Goal: Task Accomplishment & Management: Use online tool/utility

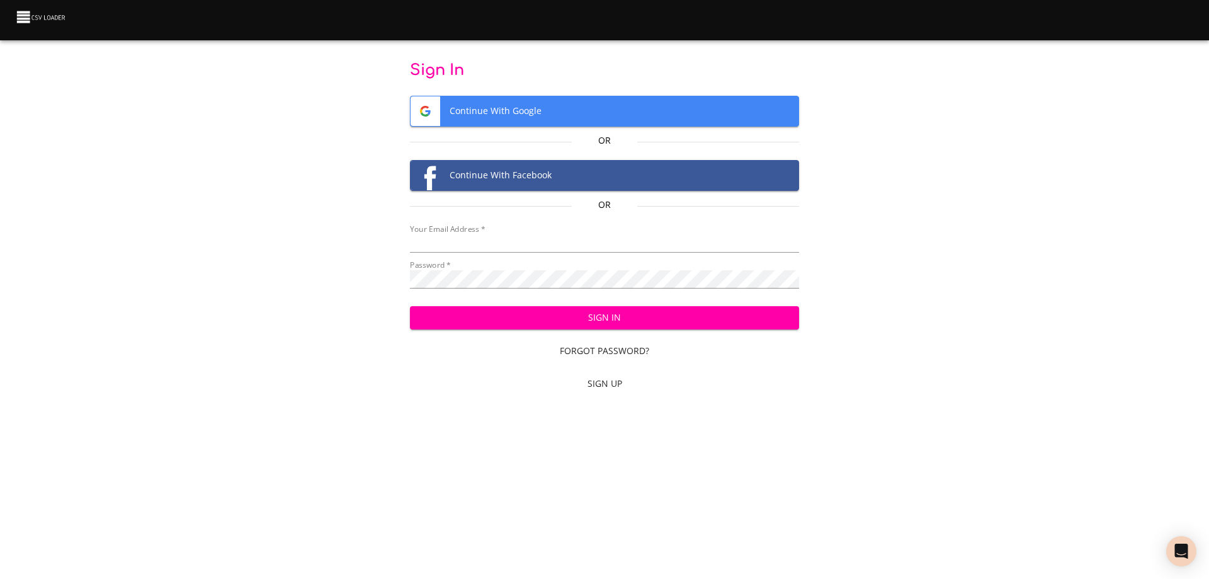
type input "[EMAIL_ADDRESS][DOMAIN_NAME]"
click at [632, 323] on span "Sign In" at bounding box center [605, 318] width 370 height 16
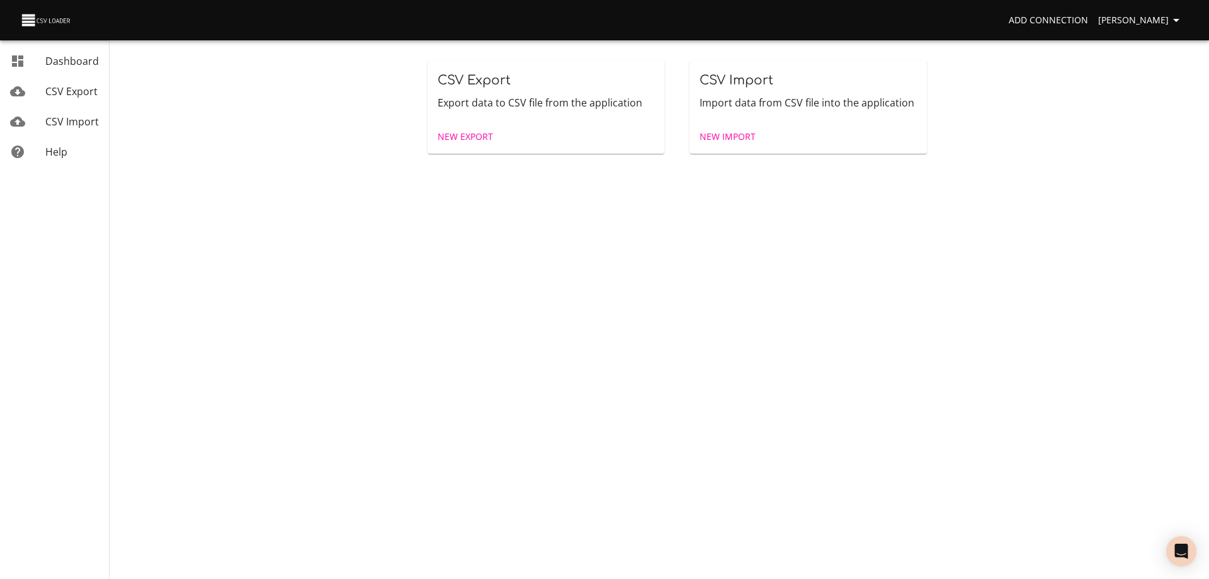
click at [722, 135] on span "New Import" at bounding box center [728, 137] width 56 height 16
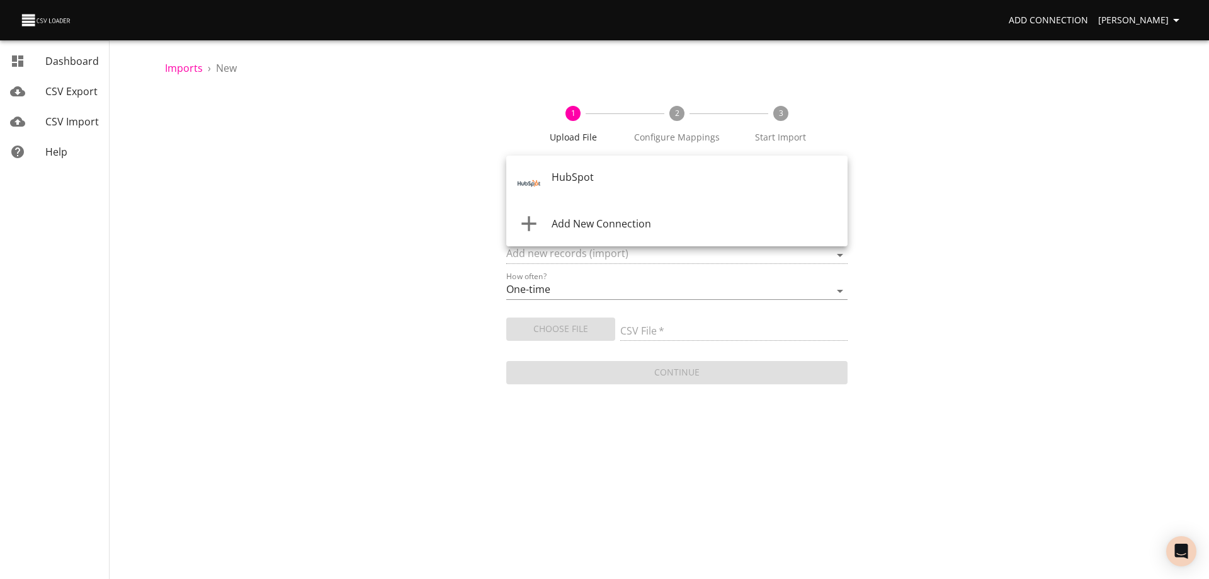
click at [671, 176] on body "Add Connection Wayne Dashboard CSV Export CSV Import Help Imports › New 1 Uploa…" at bounding box center [604, 289] width 1209 height 579
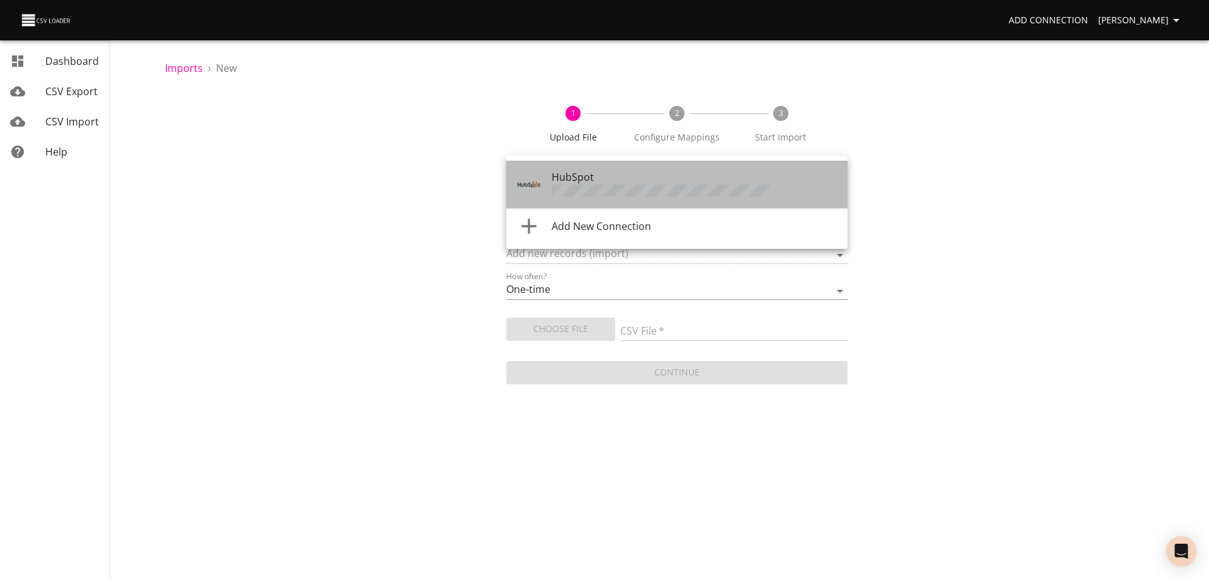
click at [671, 176] on div "HubSpot" at bounding box center [695, 184] width 286 height 30
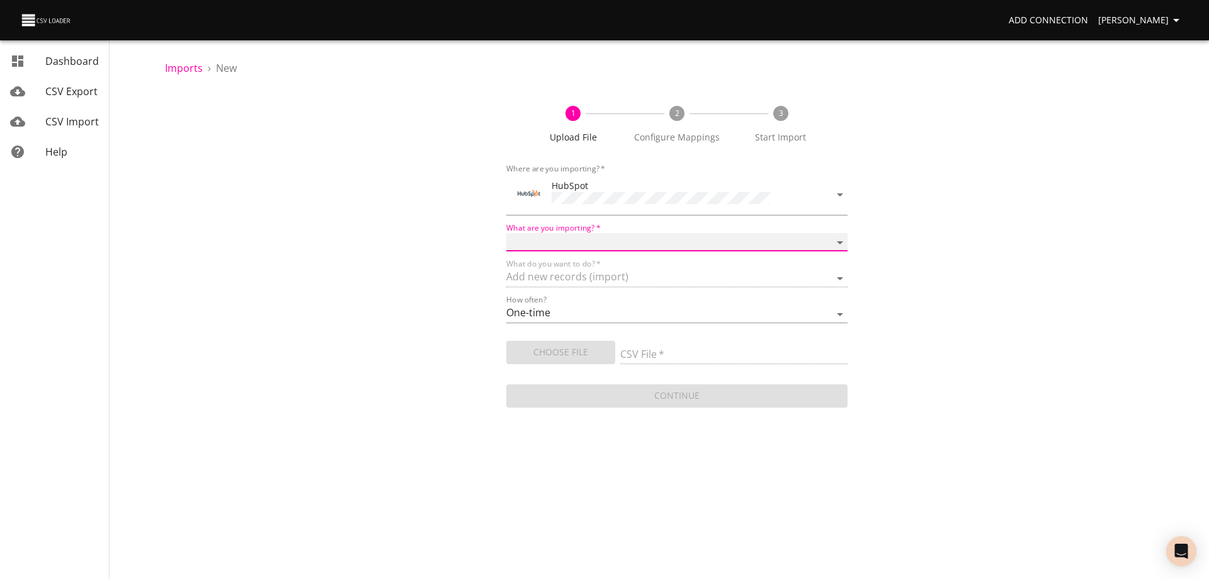
click at [653, 234] on select "Calls Companies Contacts Deals Emails Line items Meetings Notes Products Tasks …" at bounding box center [676, 242] width 341 height 18
select select "deals"
click at [506, 233] on select "Calls Companies Contacts Deals Emails Line items Meetings Notes Products Tasks …" at bounding box center [676, 242] width 341 height 18
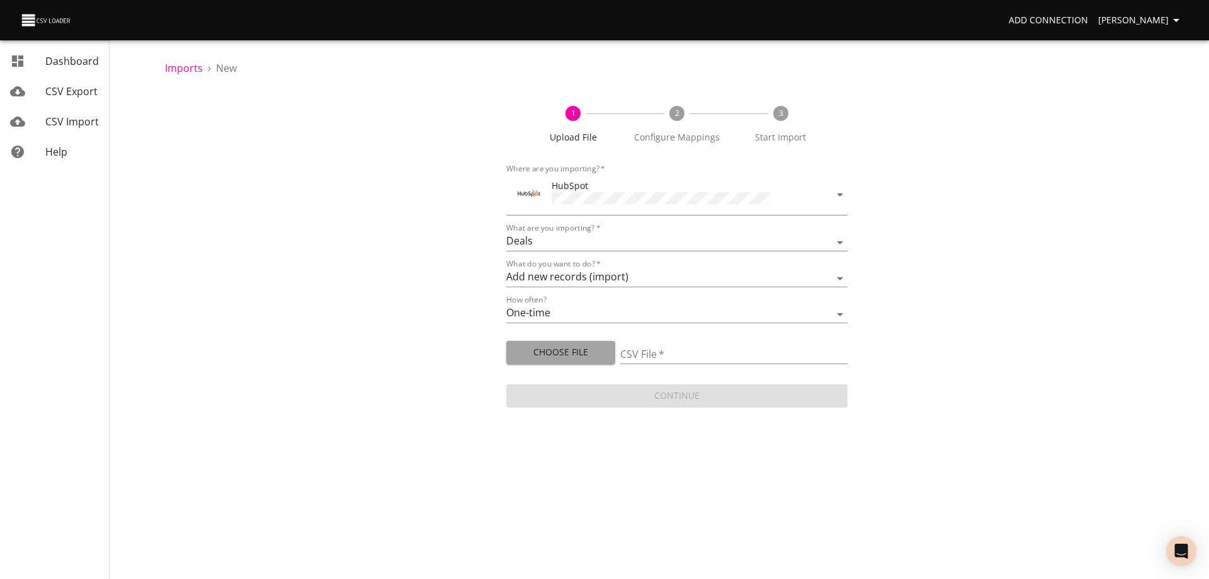
click at [603, 351] on span "Choose File" at bounding box center [560, 352] width 89 height 16
type input "Doctor Daily Sales 08222025.csv"
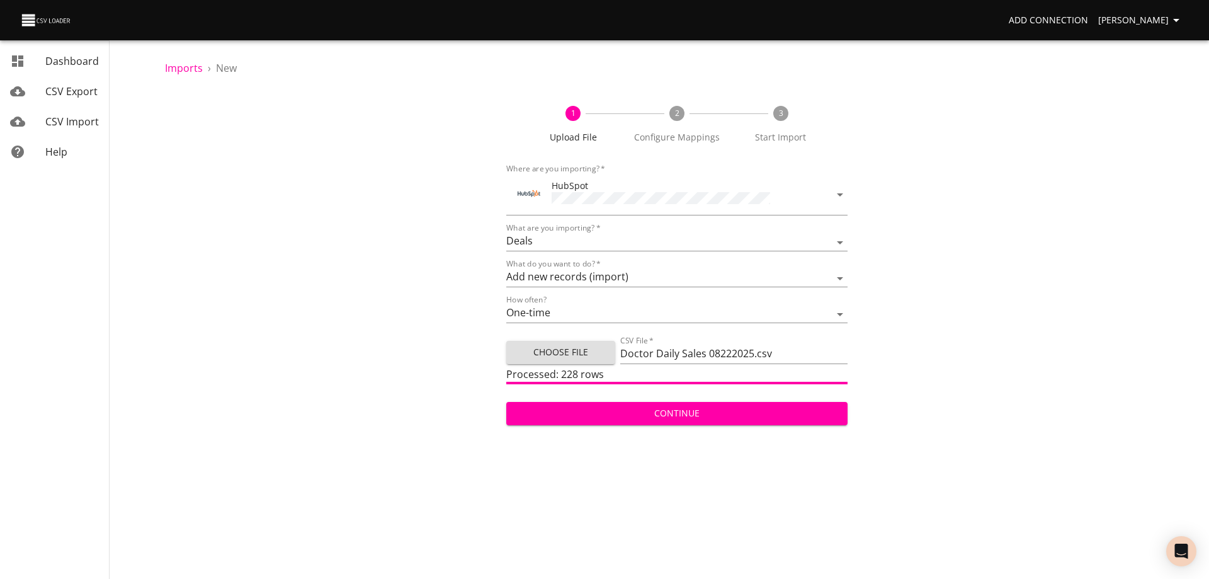
click at [703, 411] on span "Continue" at bounding box center [676, 414] width 321 height 16
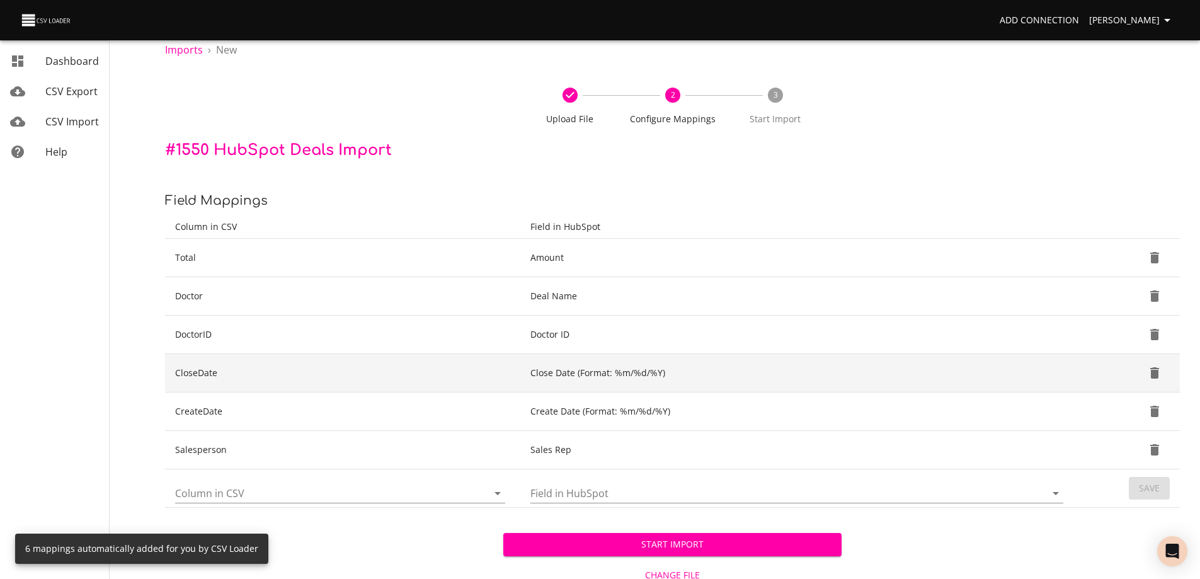
scroll to position [59, 0]
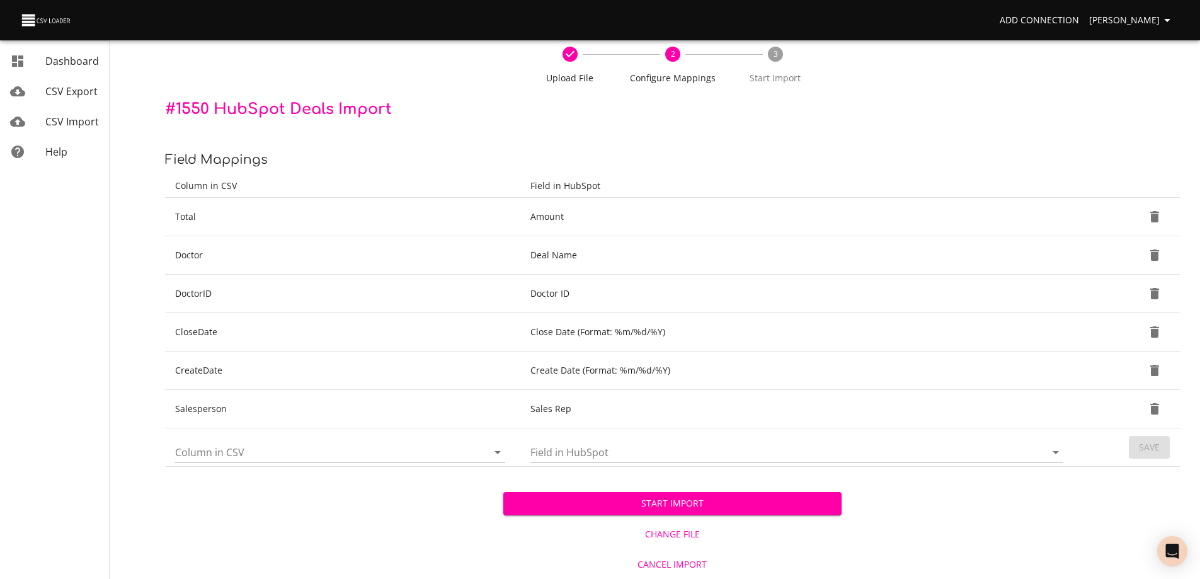
click at [681, 503] on span "Start Import" at bounding box center [672, 504] width 318 height 16
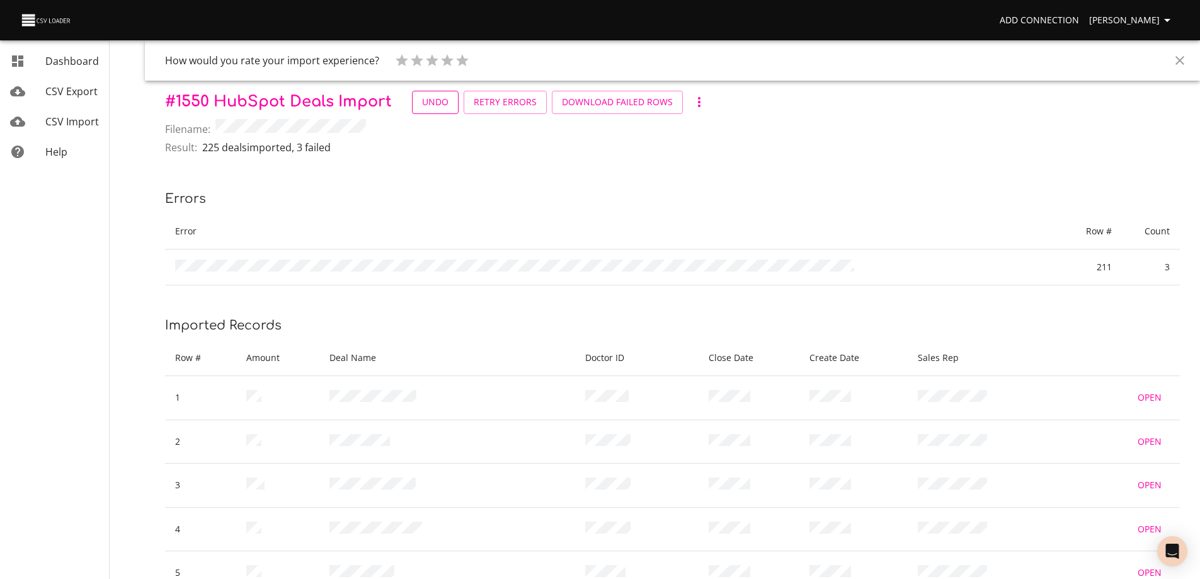
click at [429, 102] on span "Undo" at bounding box center [435, 102] width 26 height 16
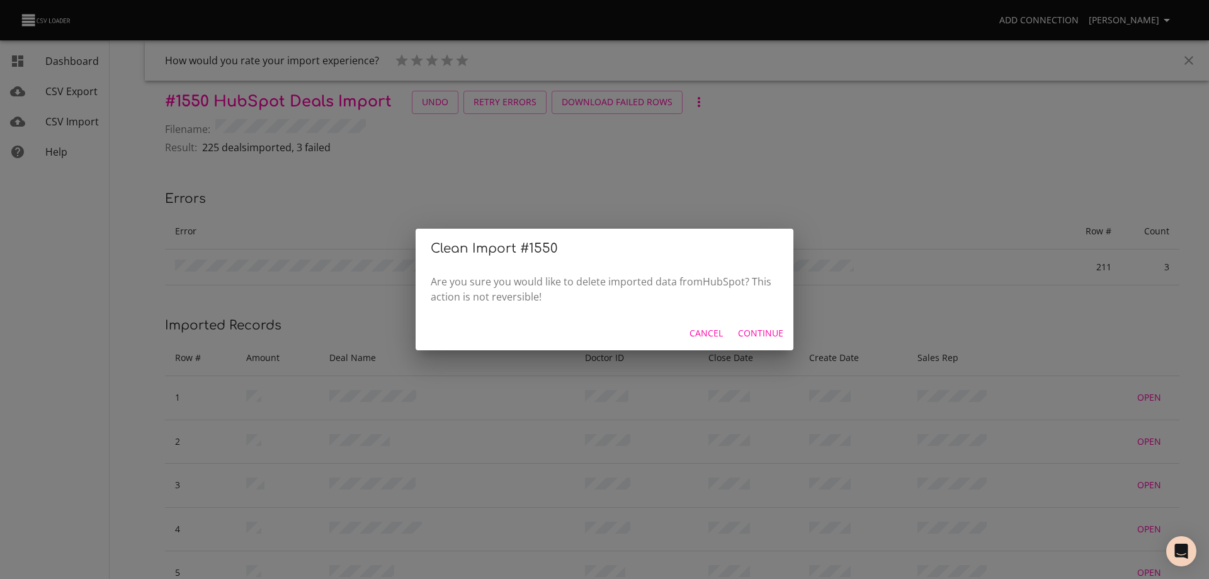
click at [751, 331] on span "Continue" at bounding box center [760, 334] width 45 height 16
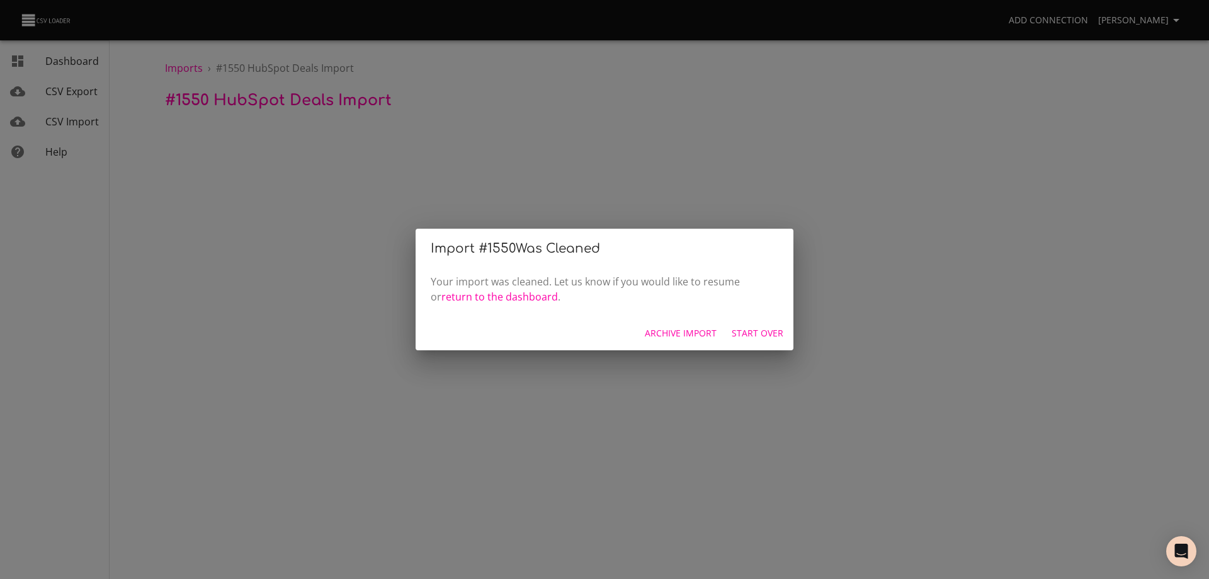
click at [757, 334] on span "Start Over" at bounding box center [758, 334] width 52 height 16
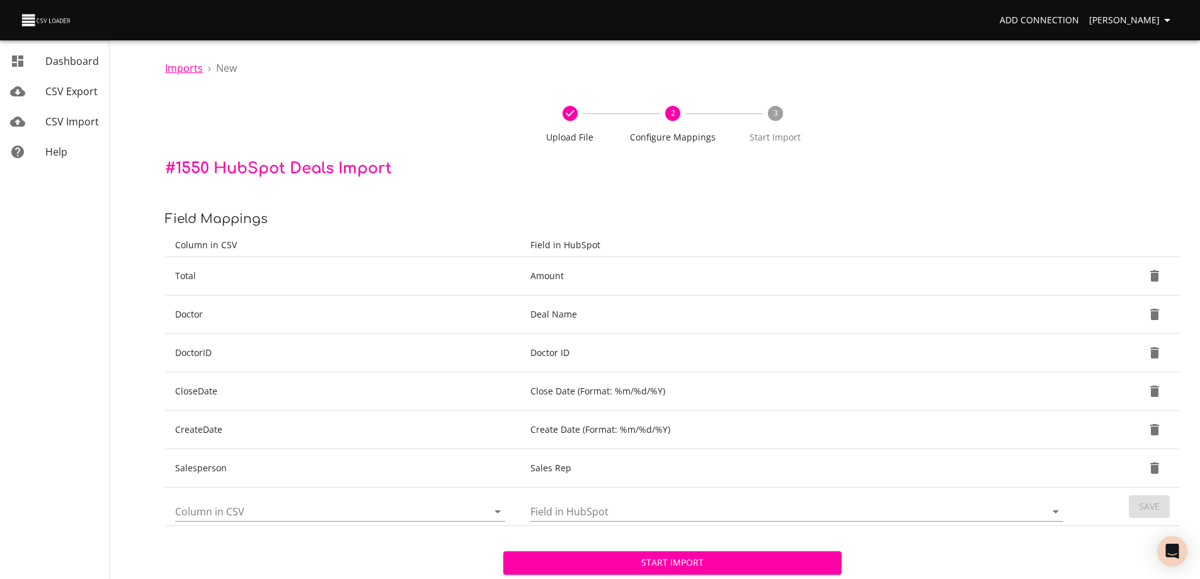
click at [184, 63] on span "Imports" at bounding box center [184, 68] width 38 height 14
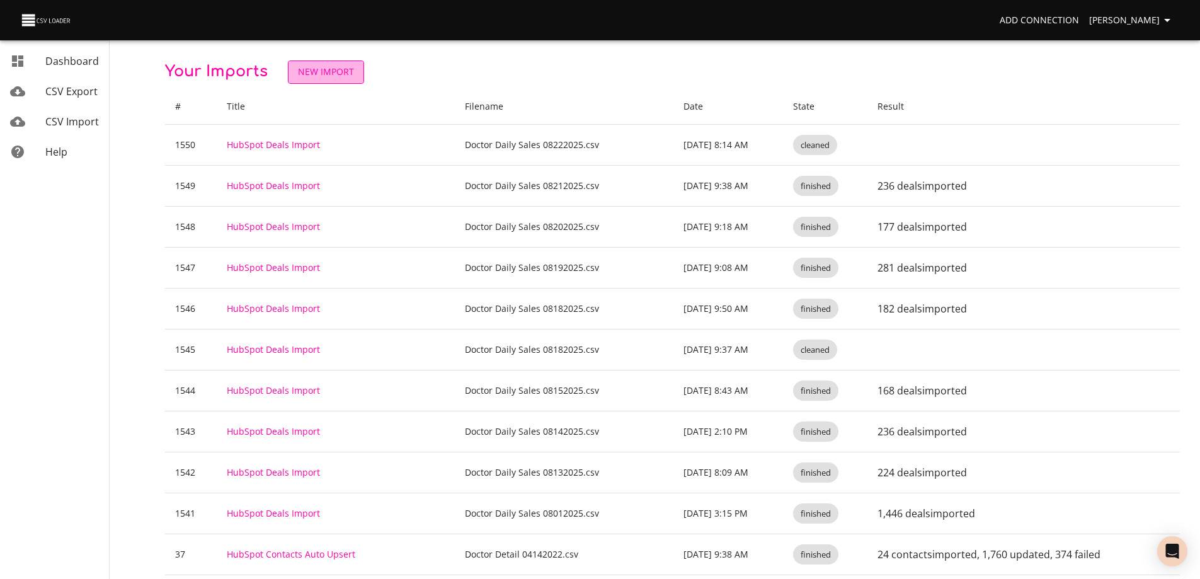
click at [331, 73] on span "New Import" at bounding box center [326, 72] width 56 height 16
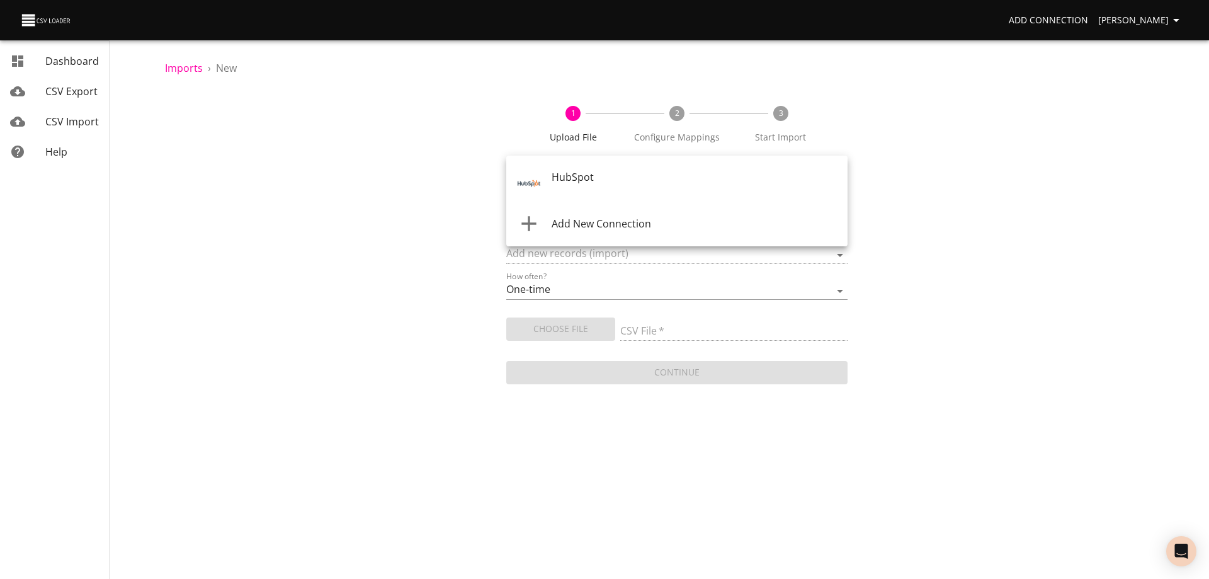
click at [707, 180] on body "Add Connection Wayne Dashboard CSV Export CSV Import Help Imports › New 1 Uploa…" at bounding box center [604, 289] width 1209 height 579
click at [706, 183] on div "HubSpot" at bounding box center [695, 184] width 286 height 30
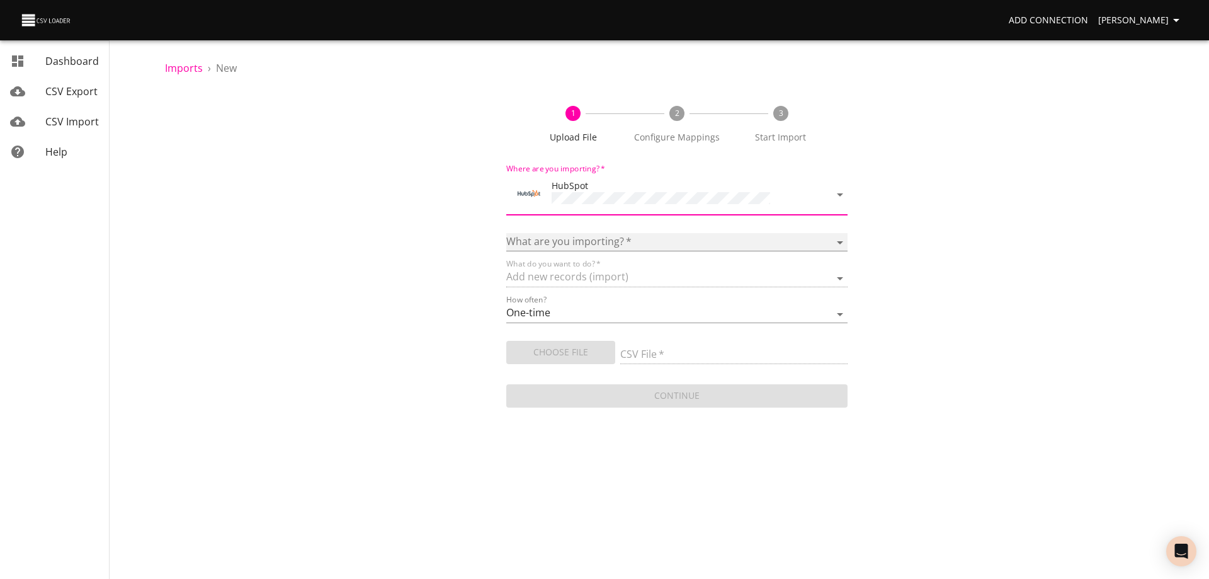
click at [695, 234] on select "Calls Companies Contacts Deals Emails Line items Meetings Notes Products Tasks …" at bounding box center [676, 242] width 341 height 18
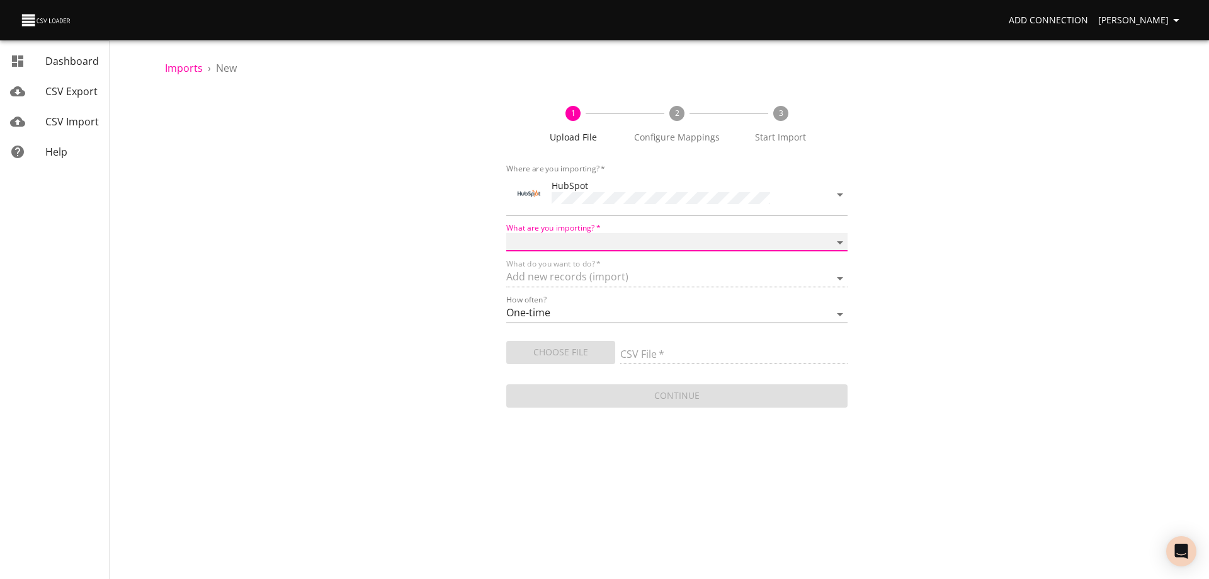
select select "deals"
click at [506, 233] on select "Calls Companies Contacts Deals Emails Line items Meetings Notes Products Tasks …" at bounding box center [676, 242] width 341 height 18
click at [584, 358] on button "Choose File" at bounding box center [560, 352] width 109 height 23
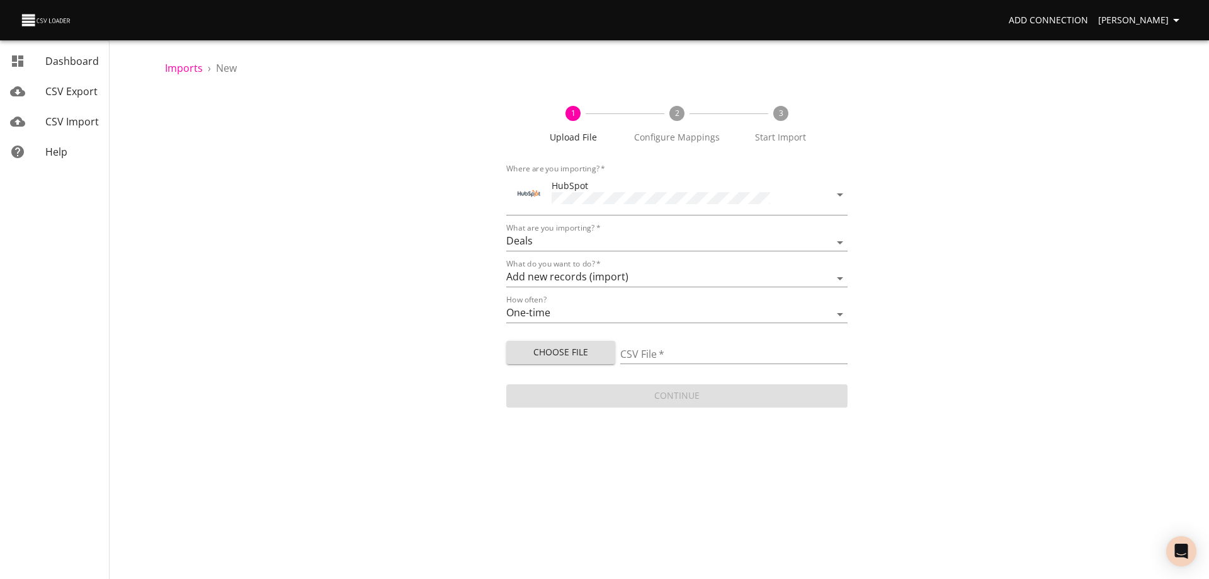
type input "Doctor Daily Sales 08222025.csv"
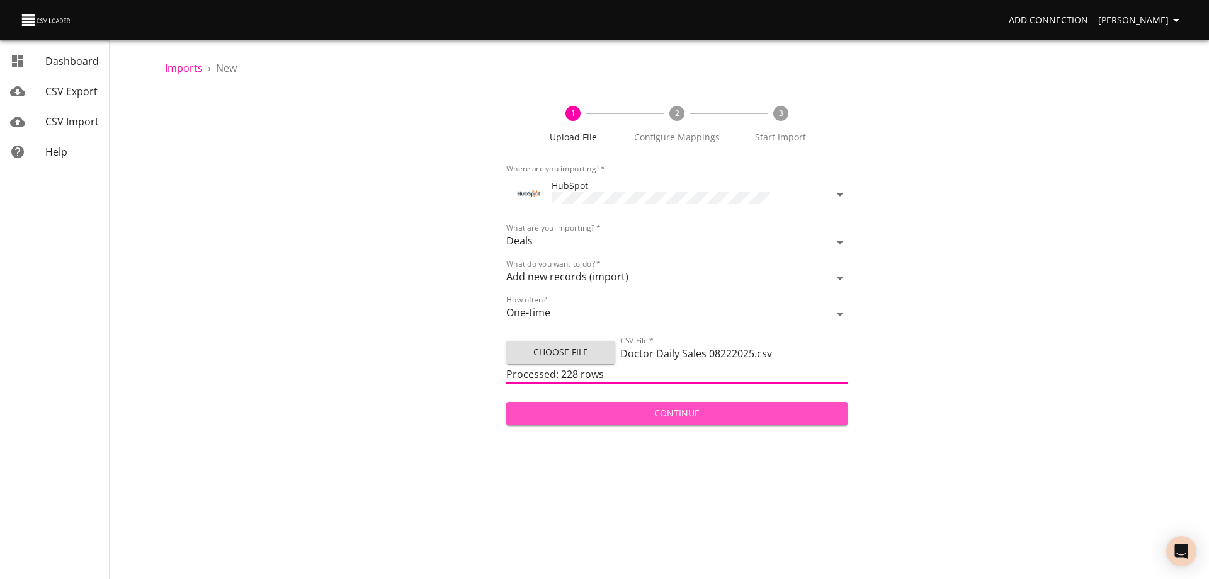
click at [697, 414] on span "Continue" at bounding box center [676, 414] width 321 height 16
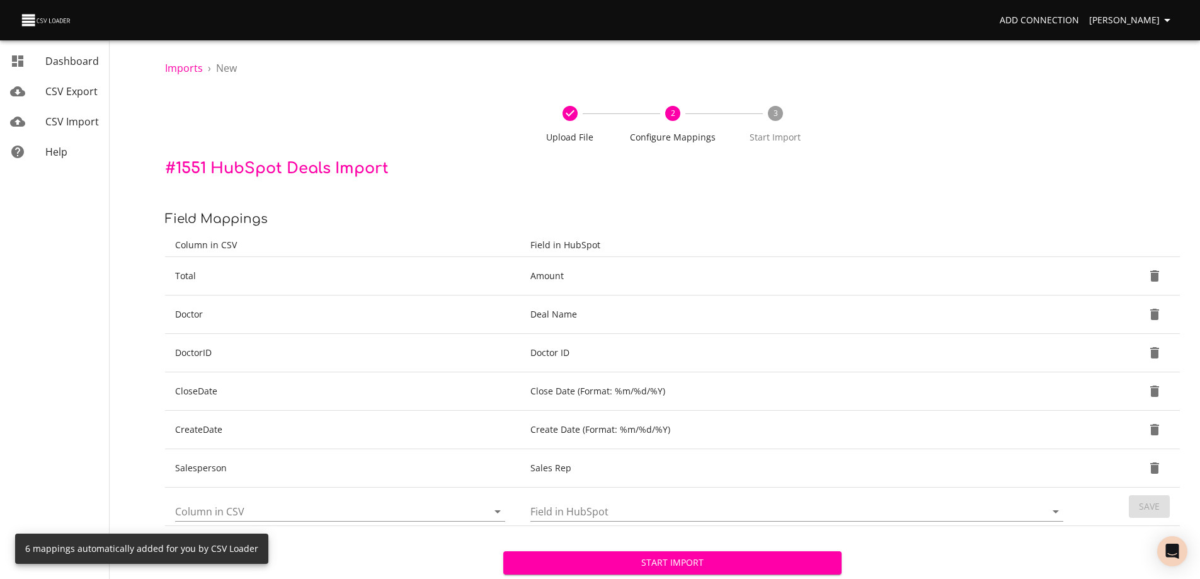
click at [696, 567] on span "Start Import" at bounding box center [672, 563] width 318 height 16
